Goal: Information Seeking & Learning: Learn about a topic

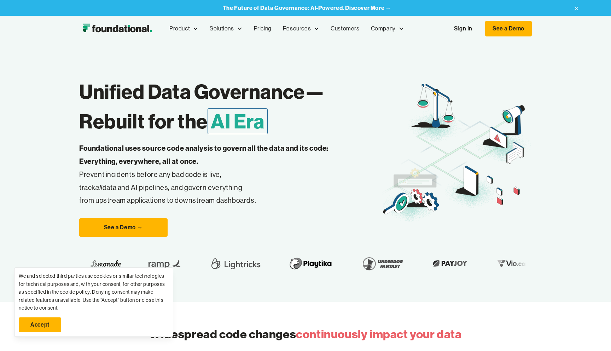
click at [467, 28] on link "Sign In" at bounding box center [463, 28] width 33 height 15
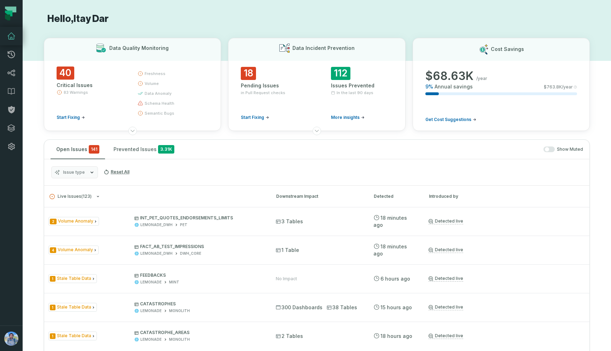
click at [10, 38] on icon at bounding box center [11, 36] width 7 height 6
click at [10, 56] on icon at bounding box center [11, 54] width 8 height 8
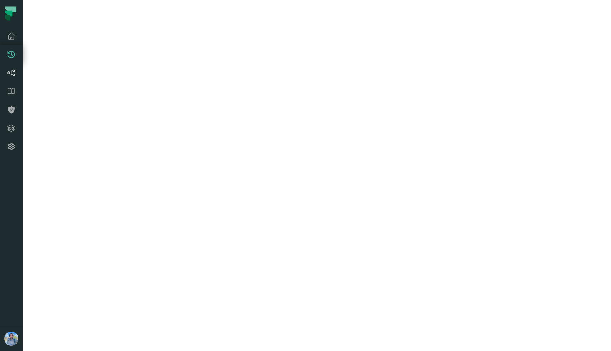
click at [12, 71] on icon at bounding box center [11, 73] width 8 height 8
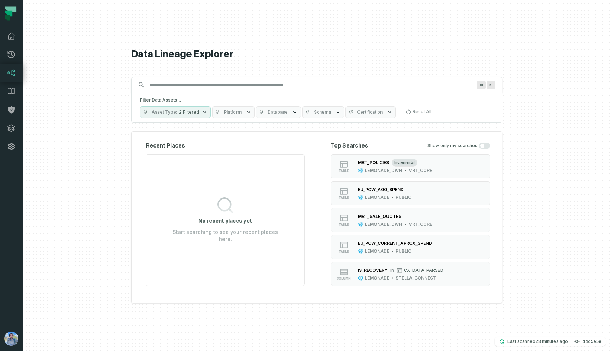
click at [161, 84] on input "Discovery Provider cmdk menu" at bounding box center [310, 84] width 331 height 11
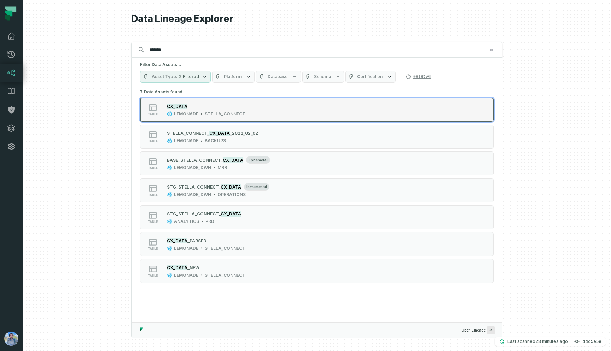
type input "*******"
click at [198, 111] on div "LEMONADE STELLA_CONNECT" at bounding box center [206, 114] width 78 height 6
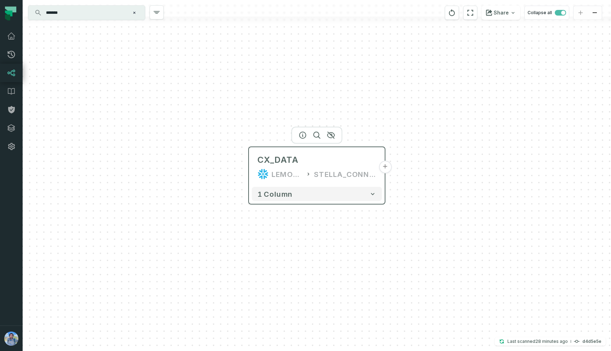
click at [383, 166] on button "+" at bounding box center [385, 166] width 13 height 13
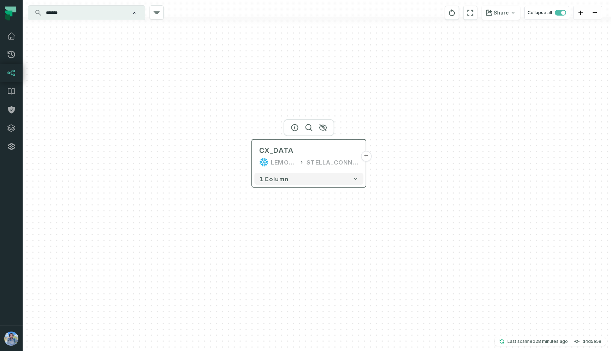
click at [369, 156] on button "+" at bounding box center [366, 156] width 11 height 11
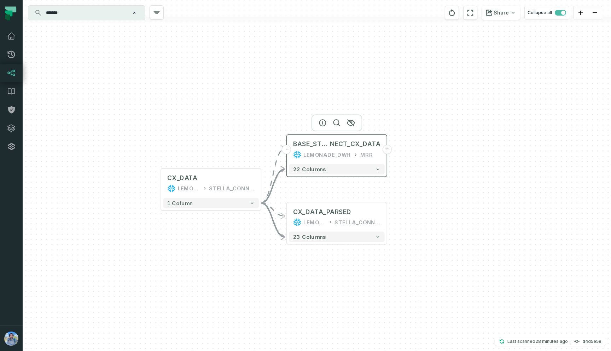
click at [313, 150] on div "BASE_STELLA_CON NECT_CX_DATA LEMONADE_DWH MRR" at bounding box center [337, 149] width 96 height 25
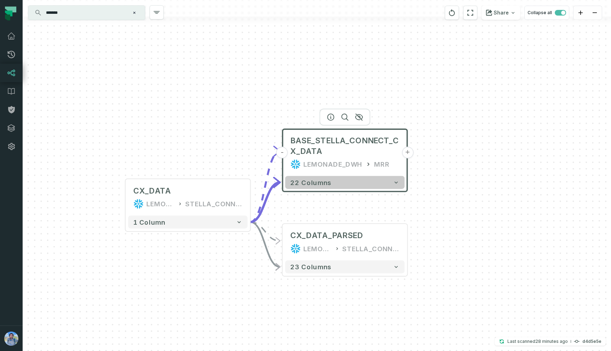
click at [352, 187] on button "22 columns" at bounding box center [344, 182] width 119 height 13
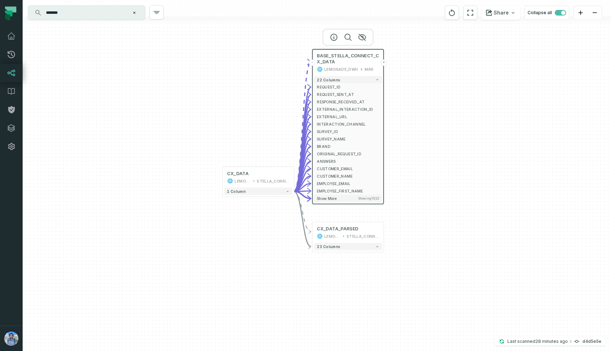
drag, startPoint x: 236, startPoint y: 205, endPoint x: 236, endPoint y: 100, distance: 104.6
click at [236, 100] on div "- BASE_STELLA_CONNECT_CX_DATA LEMONADE_DWH MRR + 22 columns - REQUEST_ID + - RE…" at bounding box center [317, 175] width 588 height 351
click at [359, 196] on button "Show more Showing 15 / 22" at bounding box center [348, 197] width 68 height 7
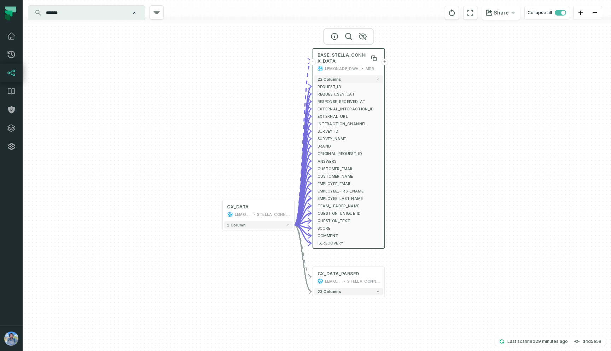
click at [325, 57] on span "BASE_STELLA_CONNECT_CX_DATA" at bounding box center [348, 58] width 63 height 12
click at [375, 60] on icon at bounding box center [374, 58] width 3 height 3
